Goal: Communication & Community: Ask a question

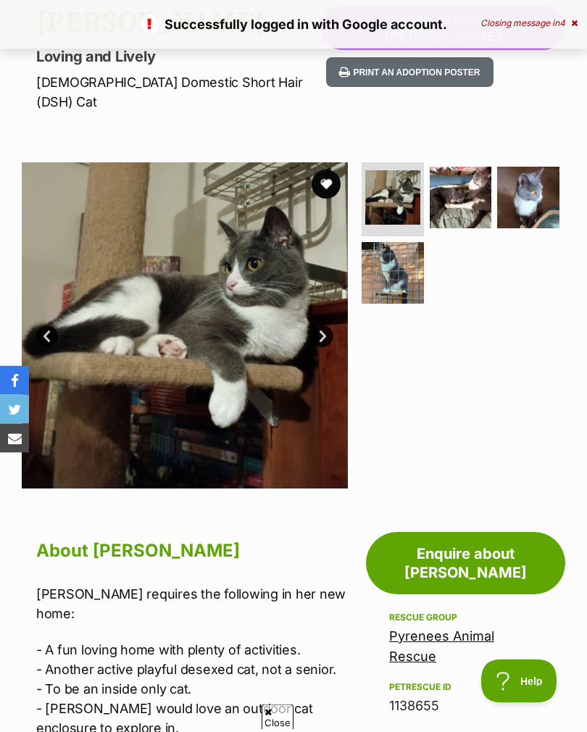
scroll to position [162, 0]
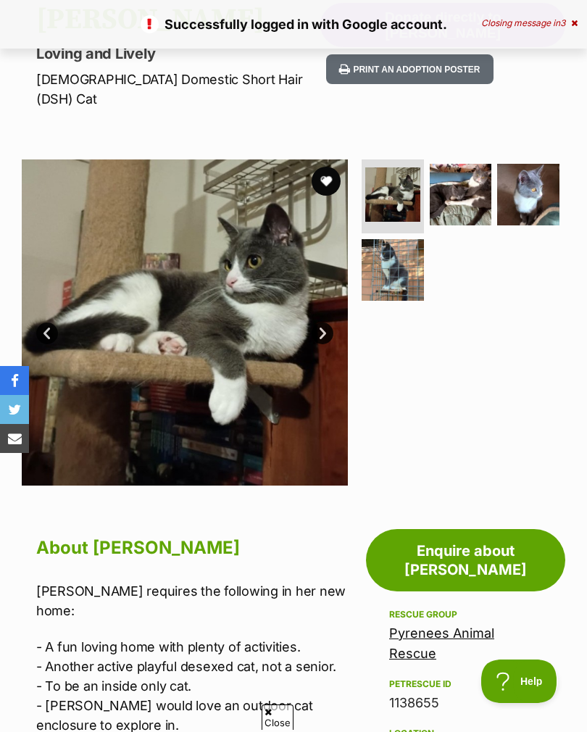
click at [468, 537] on link "Enquire about Susan" at bounding box center [465, 560] width 199 height 62
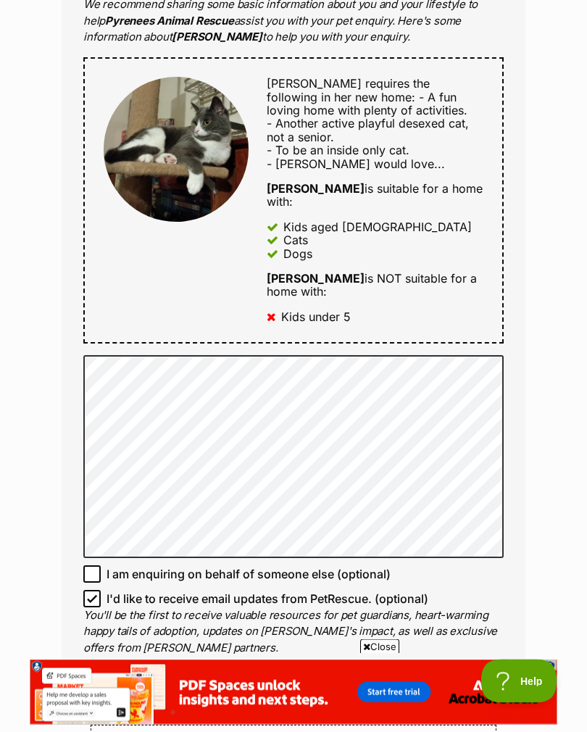
click at [542, 421] on div "Enquire about [PERSON_NAME] Want to increase your chances of a successful enqui…" at bounding box center [293, 377] width 507 height 1957
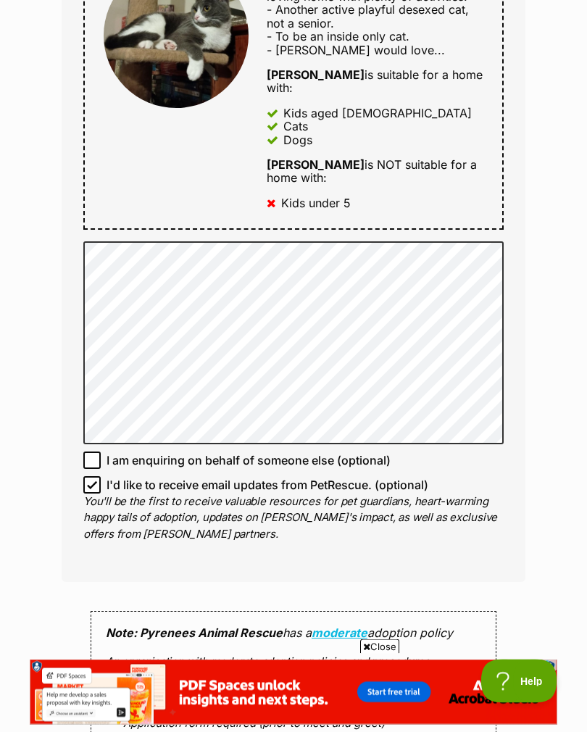
scroll to position [859, 0]
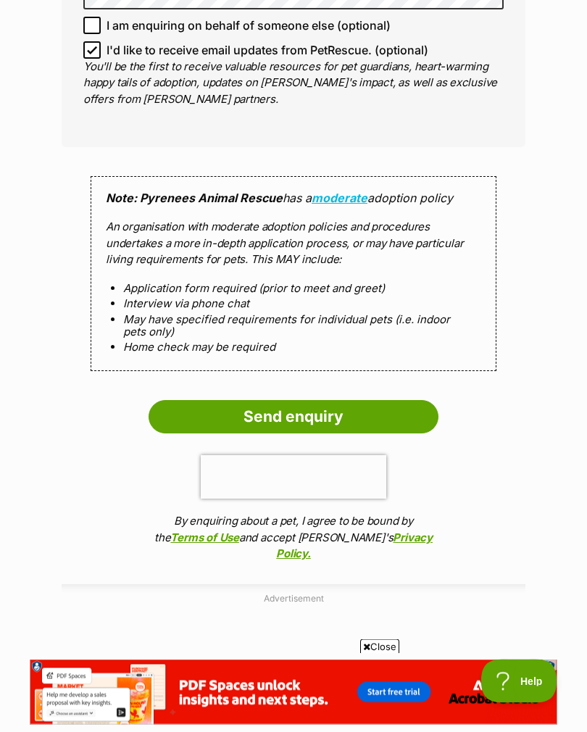
click at [373, 401] on input "Send enquiry" at bounding box center [294, 417] width 290 height 33
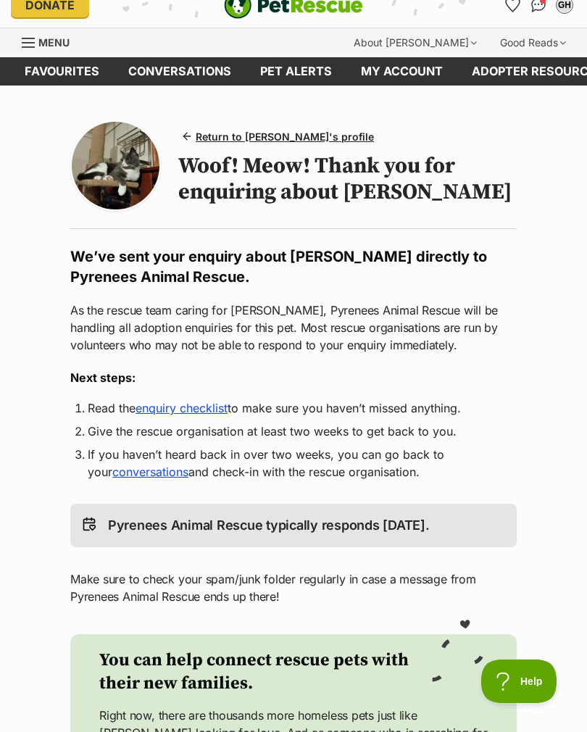
scroll to position [18, 0]
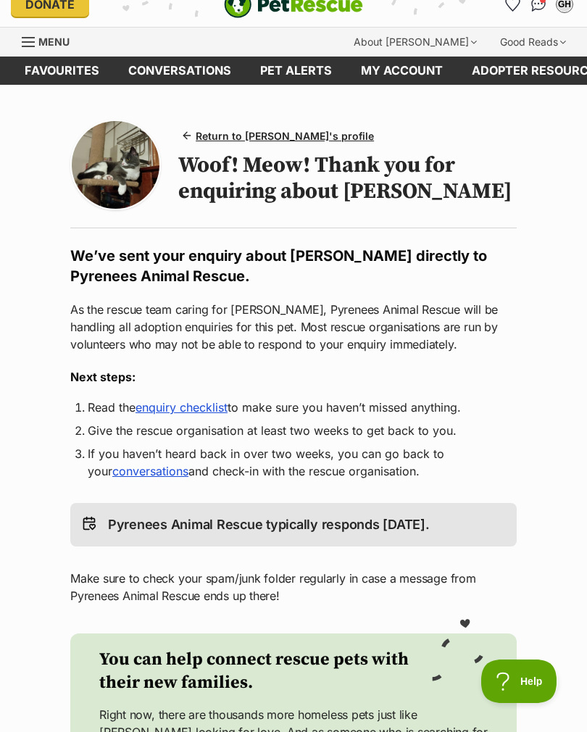
click at [303, 130] on span "Return to [PERSON_NAME]'s profile" at bounding box center [285, 135] width 178 height 15
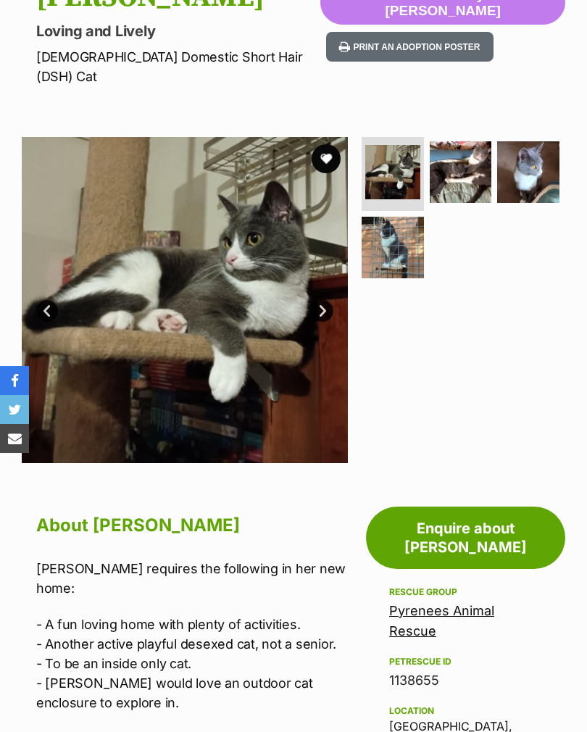
scroll to position [184, 0]
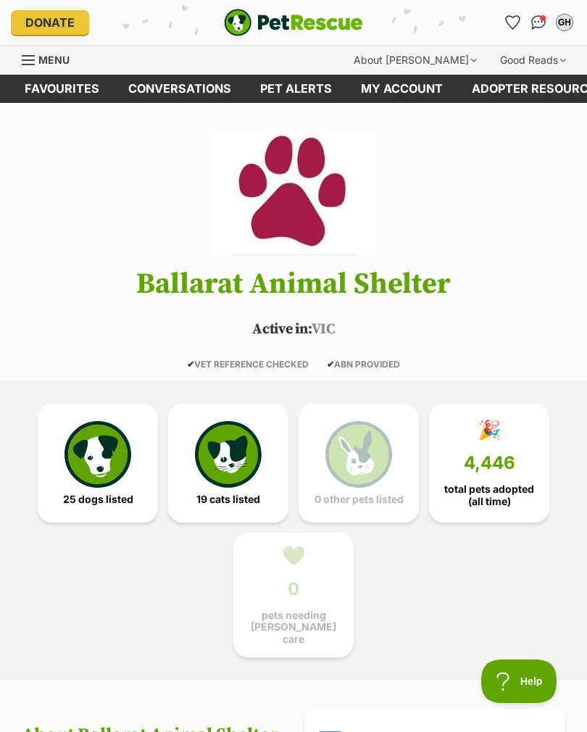
click at [254, 455] on img at bounding box center [228, 454] width 67 height 67
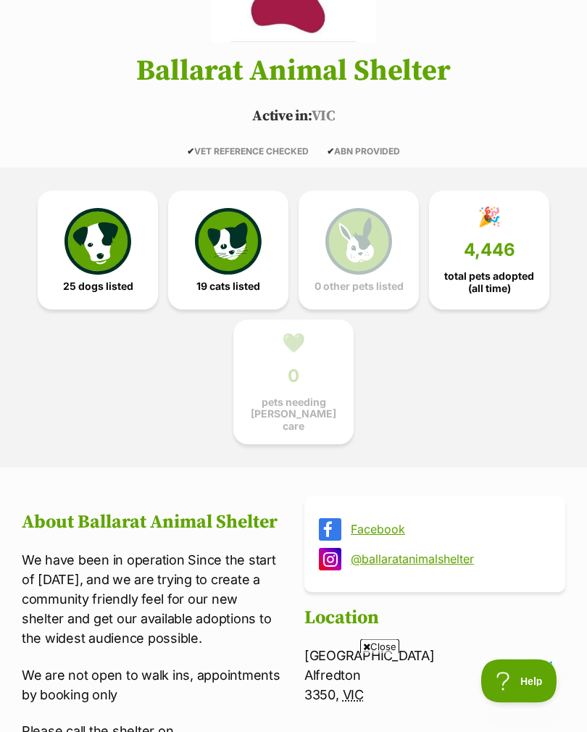
scroll to position [208, 0]
